Goal: Navigation & Orientation: Find specific page/section

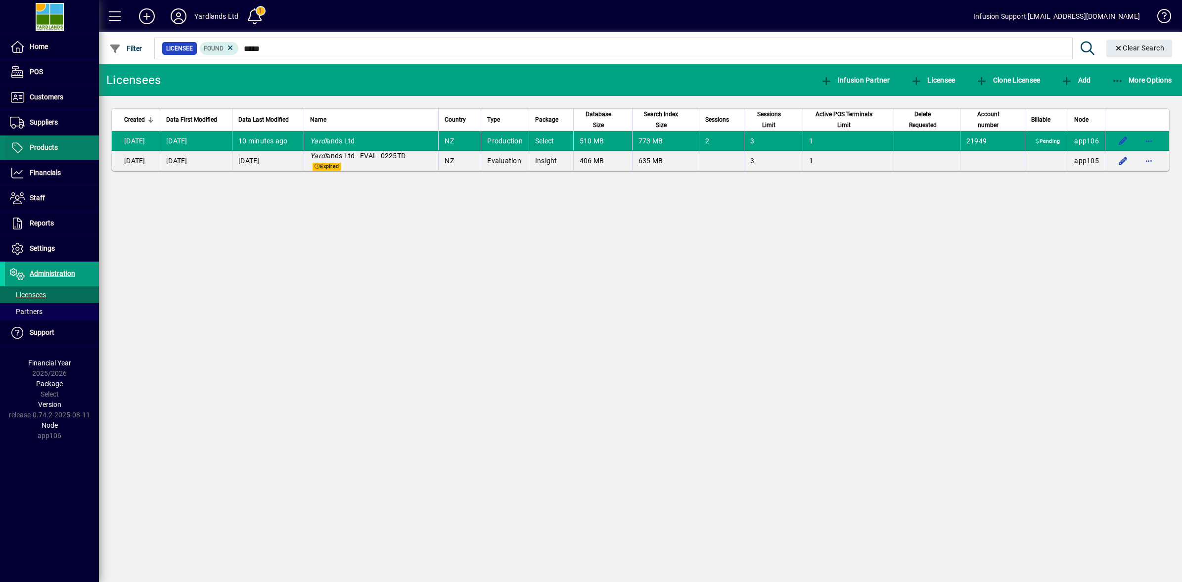
click at [40, 152] on span "Products" at bounding box center [31, 148] width 53 height 12
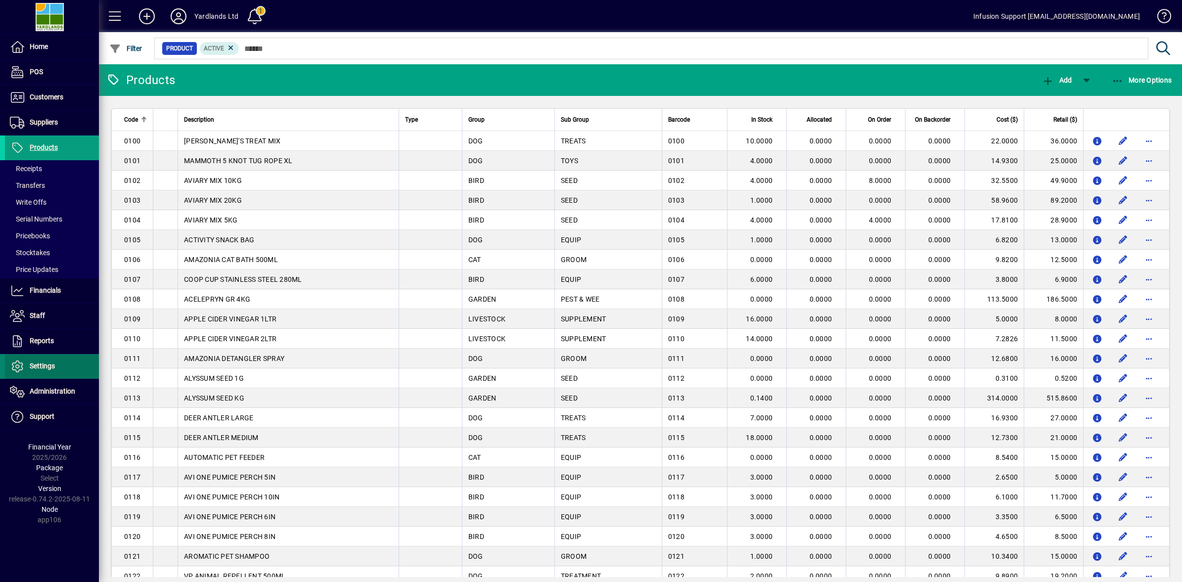
click at [44, 367] on span "Settings" at bounding box center [42, 366] width 25 height 8
